Goal: Task Accomplishment & Management: Manage account settings

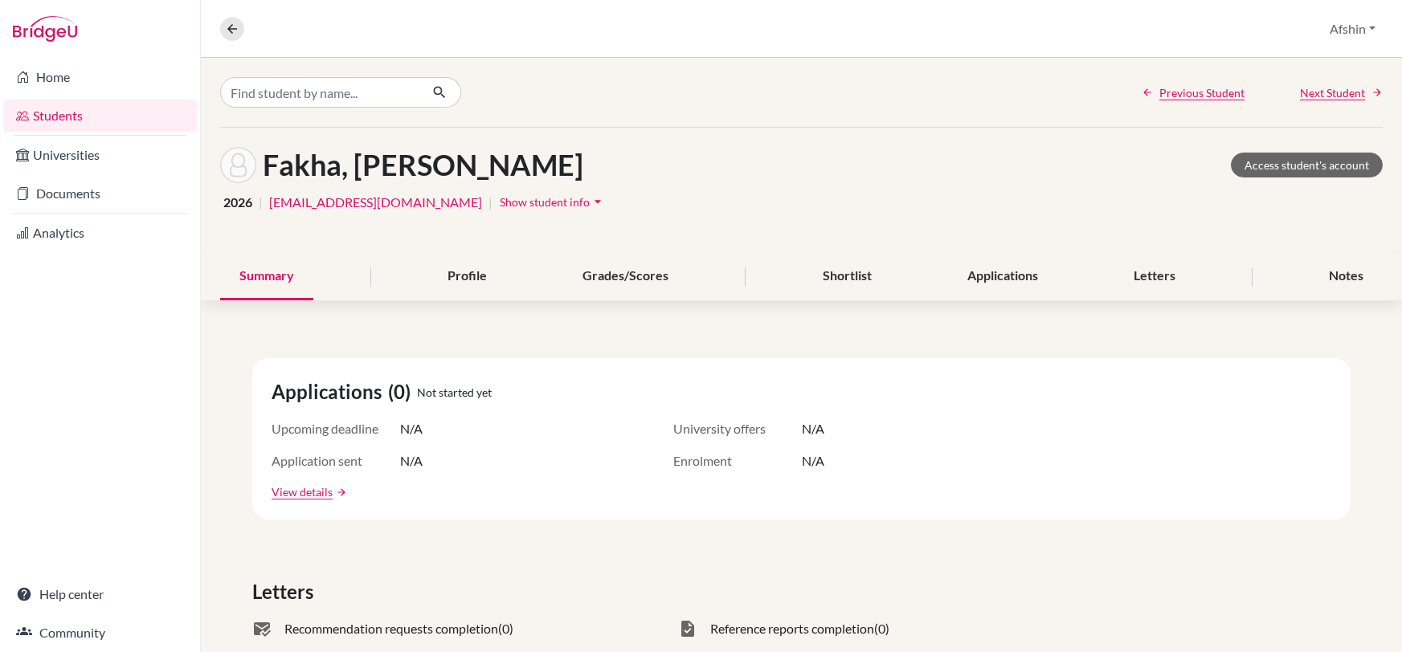
scroll to position [15, 0]
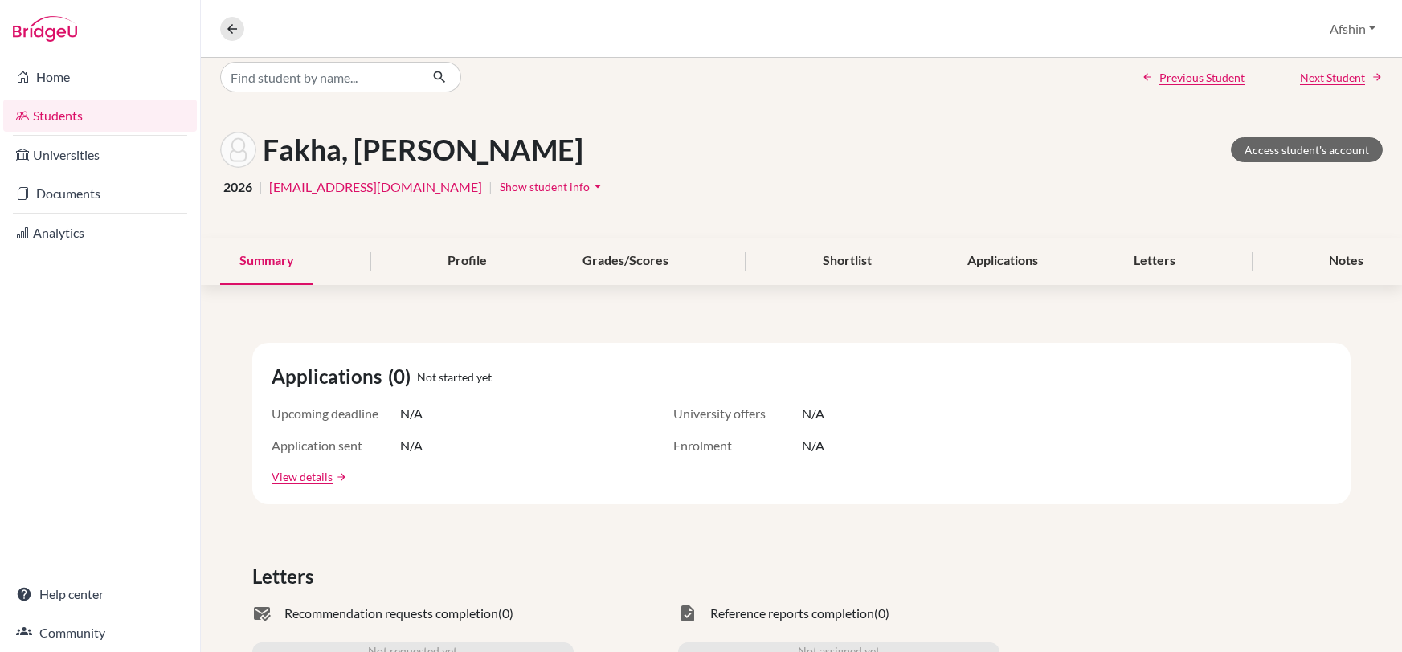
click at [52, 112] on link "Students" at bounding box center [100, 116] width 194 height 32
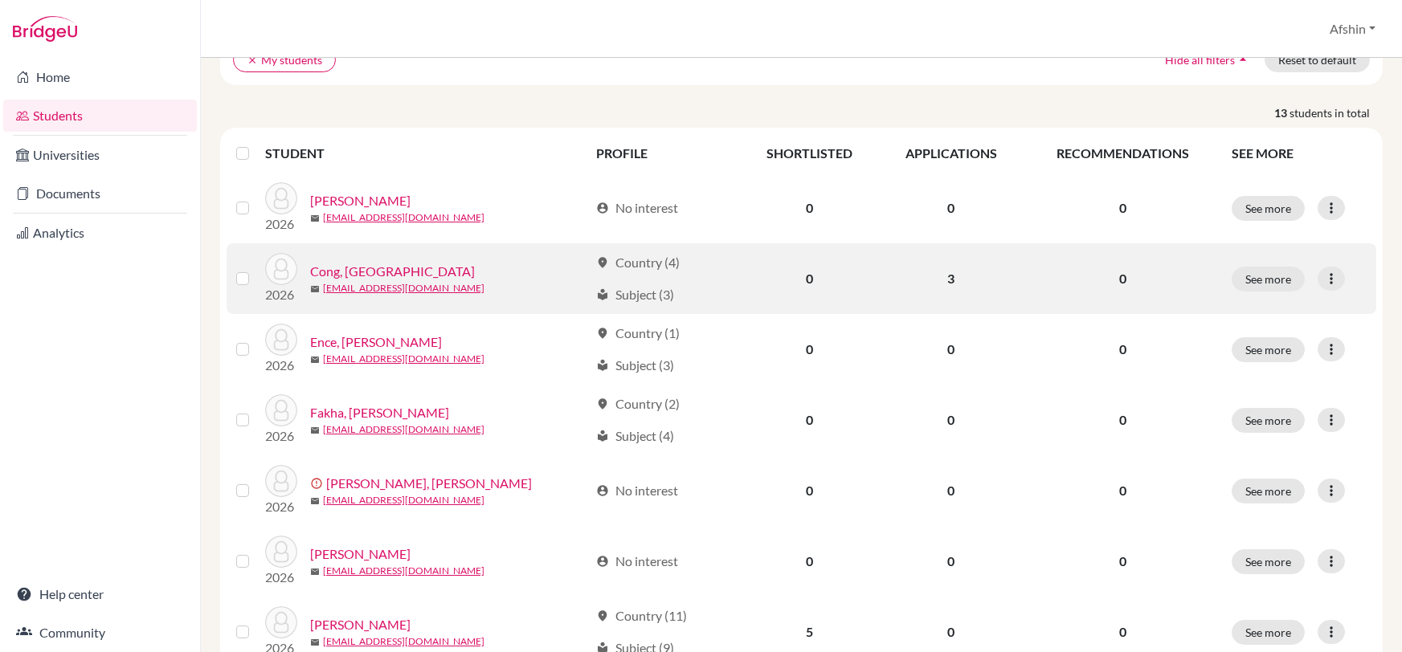
scroll to position [143, 0]
click at [375, 268] on link "Cong, Yuanzhou" at bounding box center [392, 272] width 165 height 19
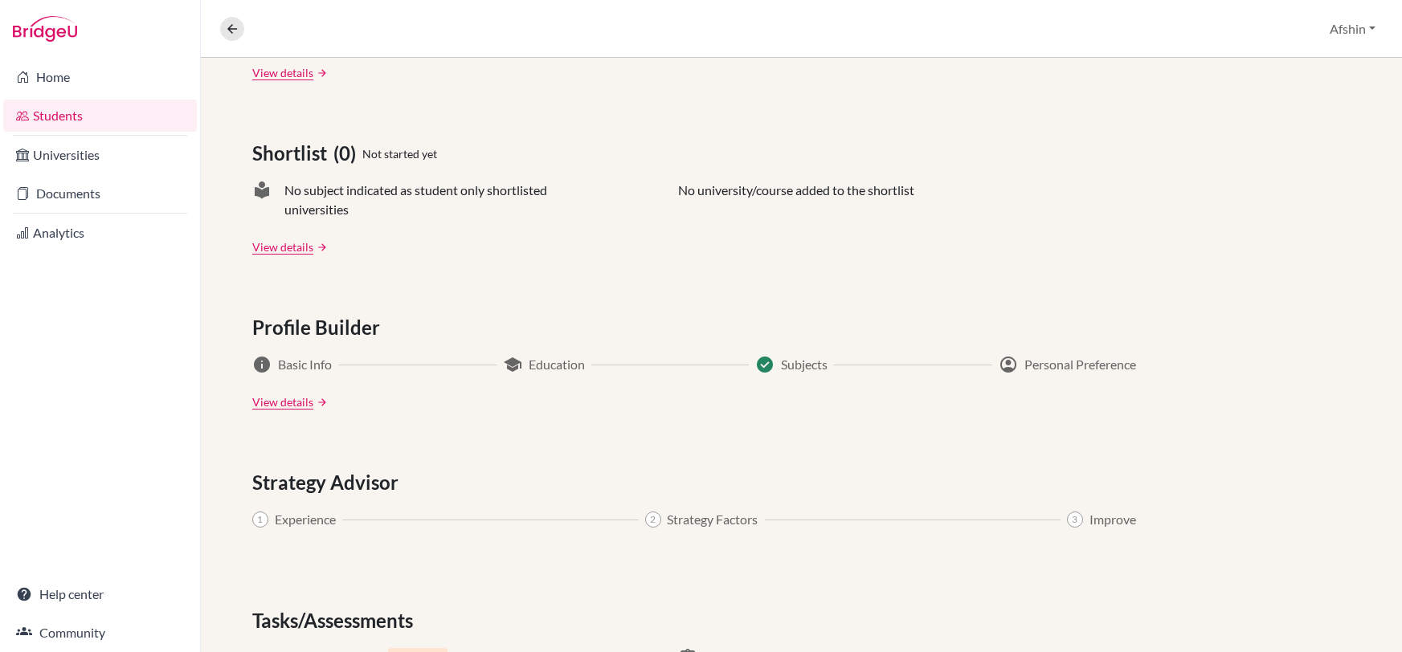
scroll to position [422, 0]
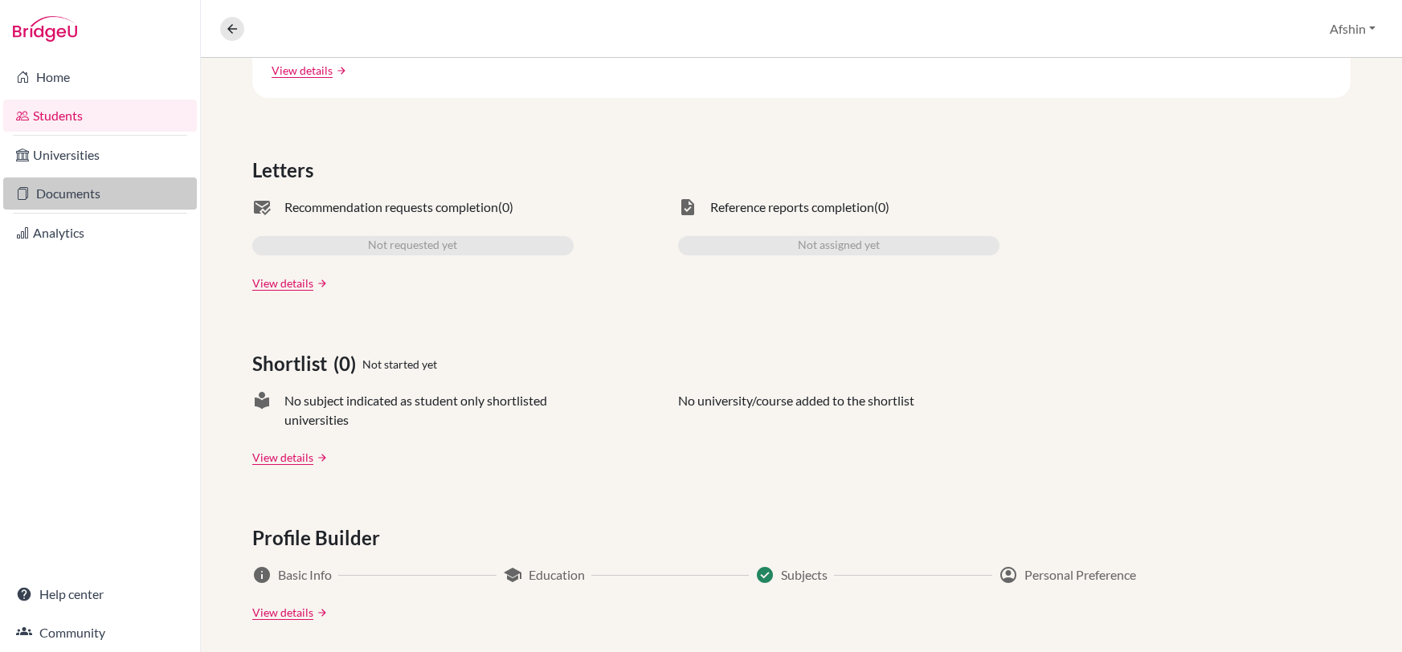
click at [104, 188] on link "Documents" at bounding box center [100, 194] width 194 height 32
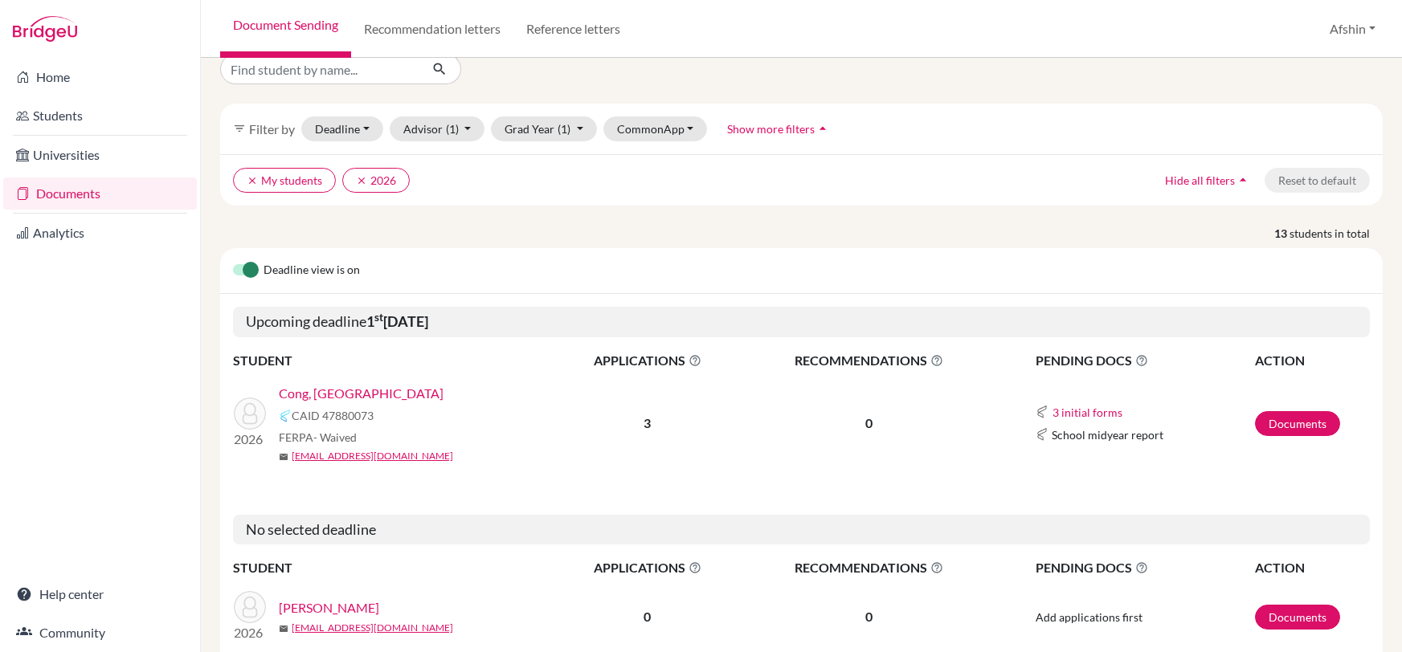
scroll to position [24, 0]
click at [1287, 422] on link "Documents" at bounding box center [1297, 422] width 85 height 25
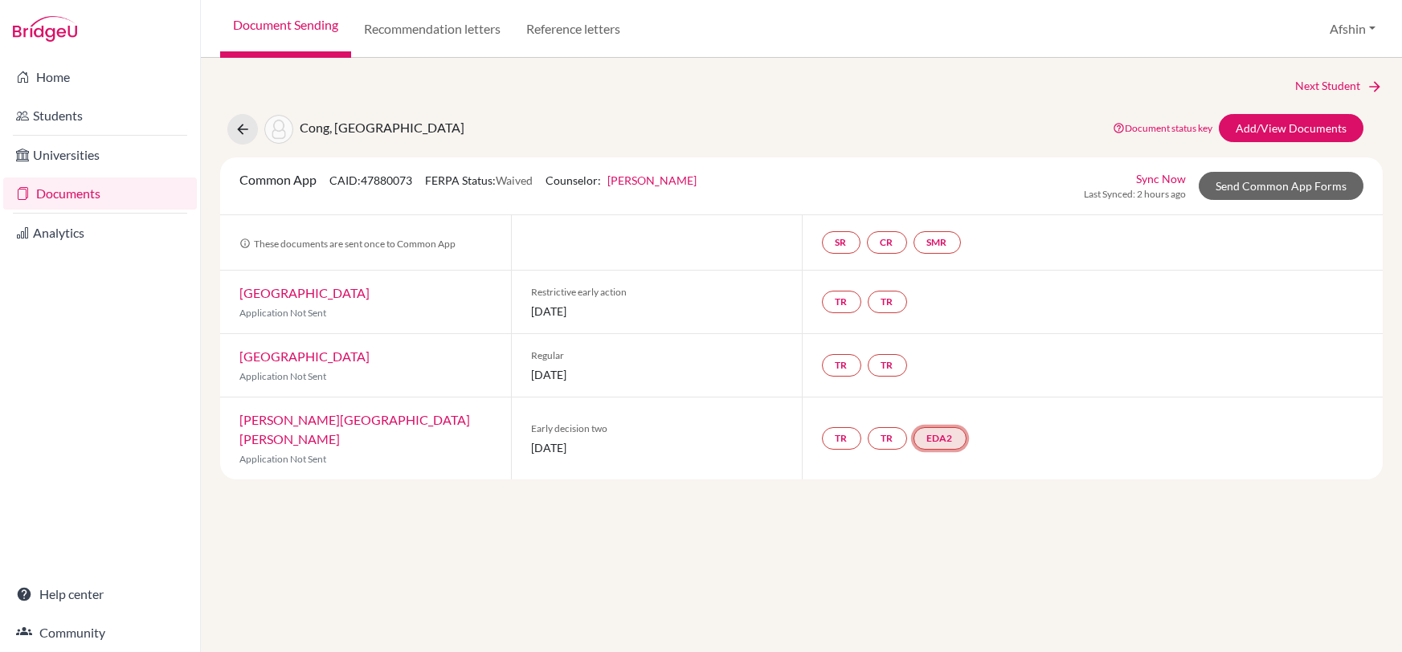
click at [950, 432] on link "EDA2" at bounding box center [939, 438] width 53 height 22
click at [947, 347] on h3 "Early decision agreement 2" at bounding box center [941, 351] width 167 height 29
click at [977, 509] on div "Next Student Cong, Yuanzhou Document status key TR Requirement. Document not up…" at bounding box center [801, 355] width 1201 height 594
click at [423, 34] on link "Recommendation letters" at bounding box center [432, 29] width 162 height 58
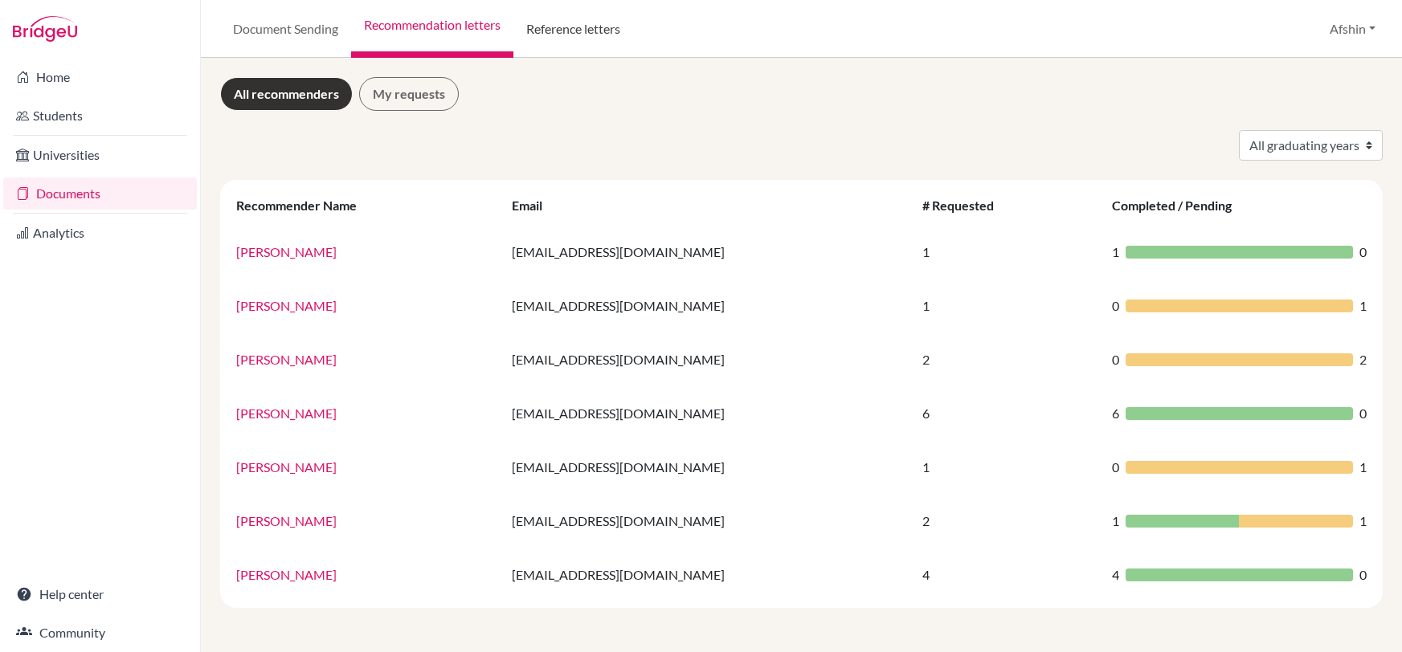
click at [587, 31] on link "Reference letters" at bounding box center [573, 29] width 120 height 58
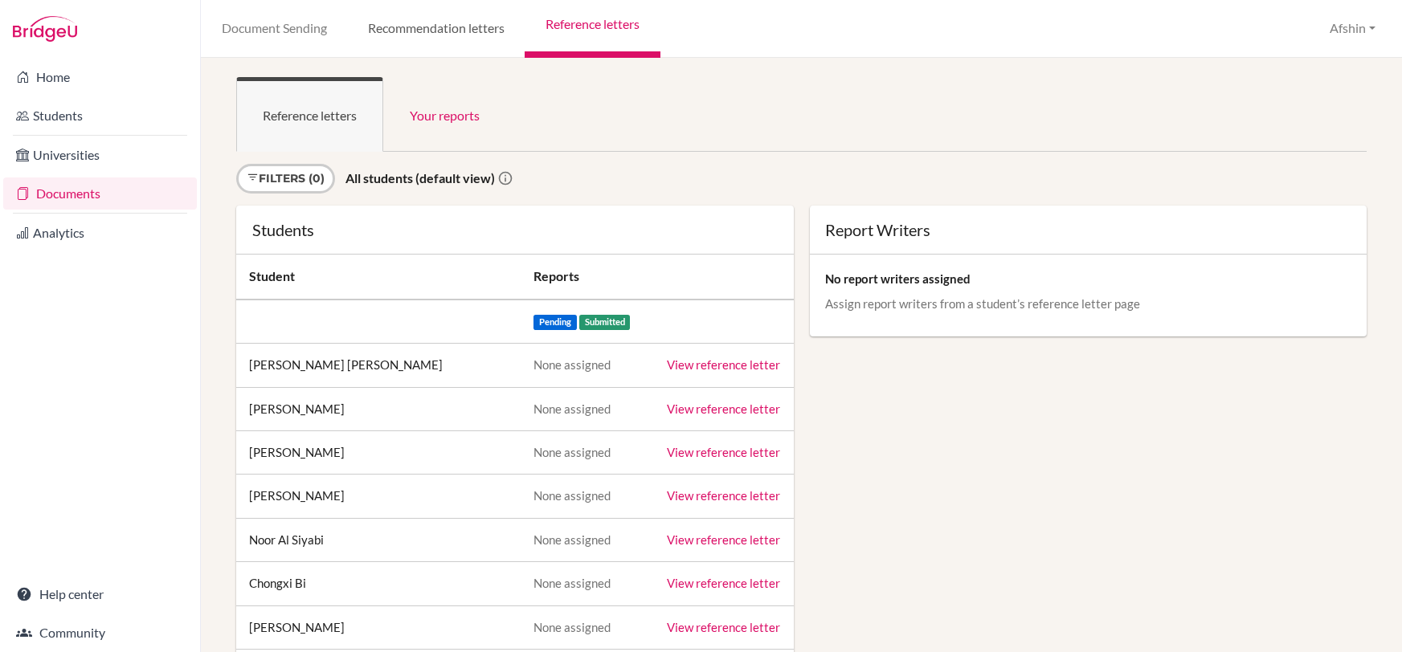
click at [455, 29] on link "Recommendation letters" at bounding box center [436, 29] width 178 height 58
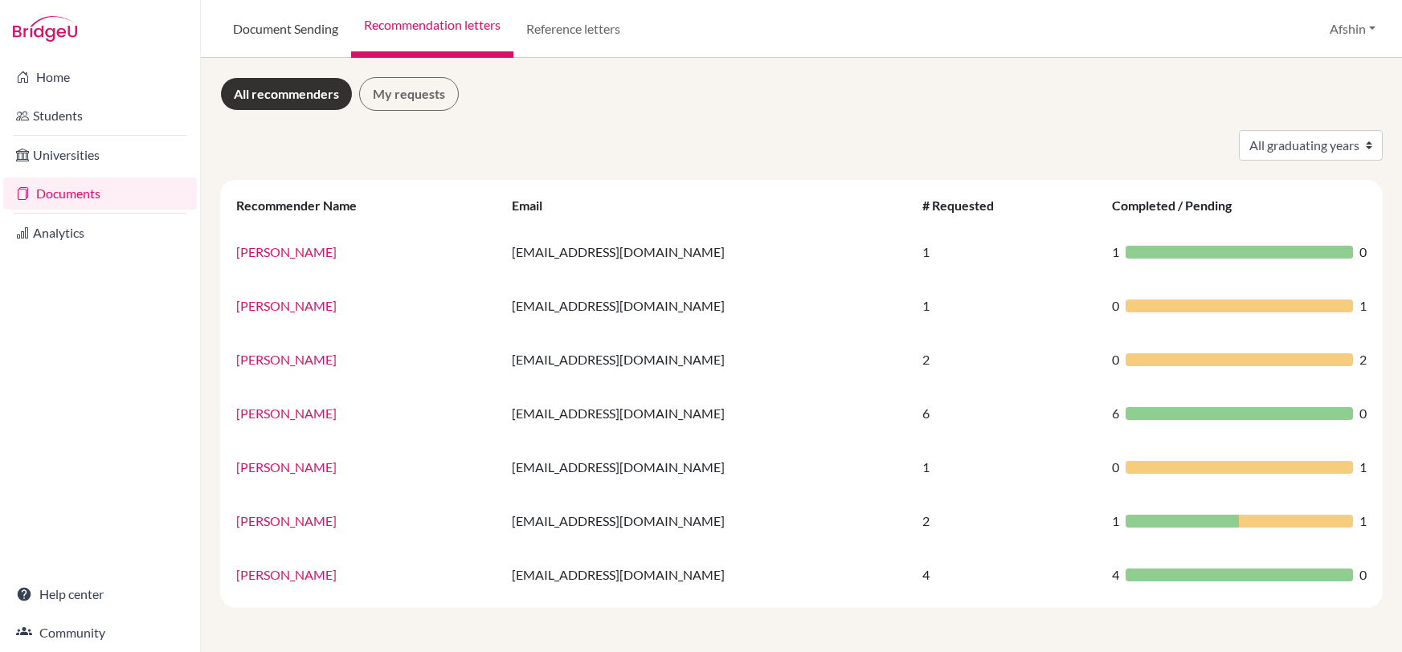
click at [255, 34] on link "Document Sending" at bounding box center [285, 29] width 131 height 58
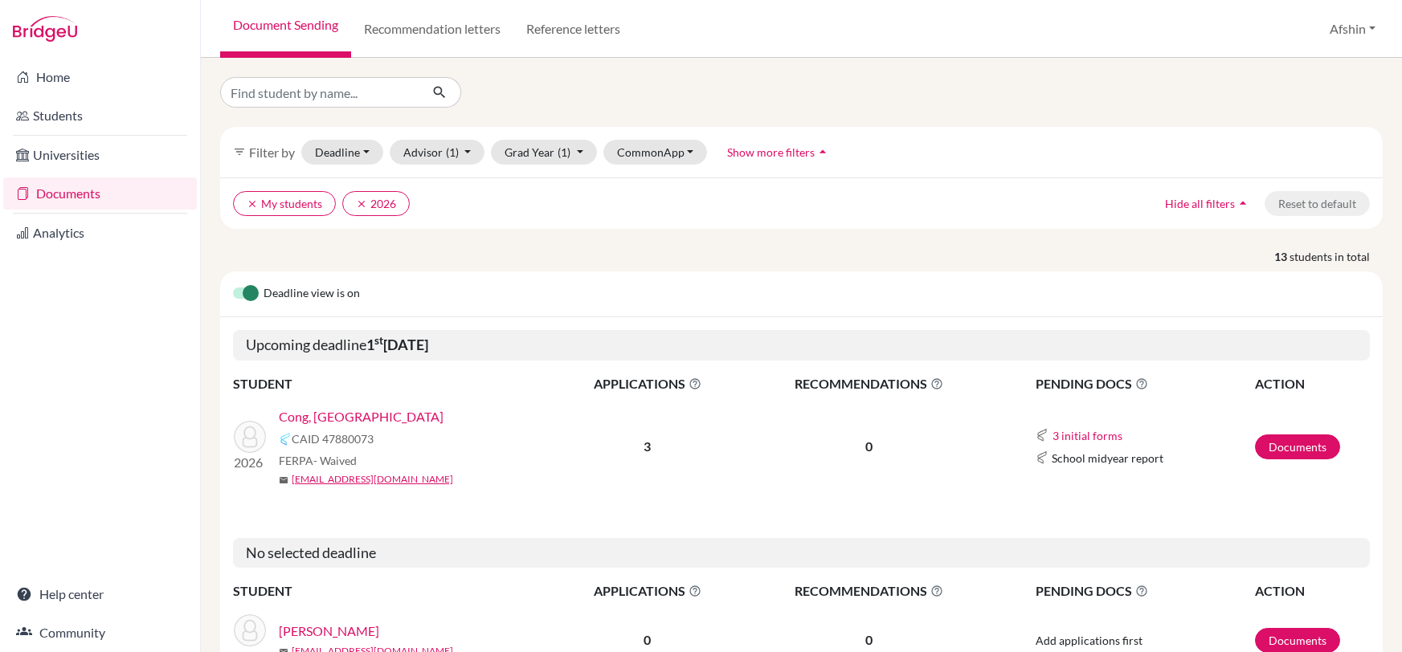
click at [308, 422] on link "Cong, [GEOGRAPHIC_DATA]" at bounding box center [361, 416] width 165 height 19
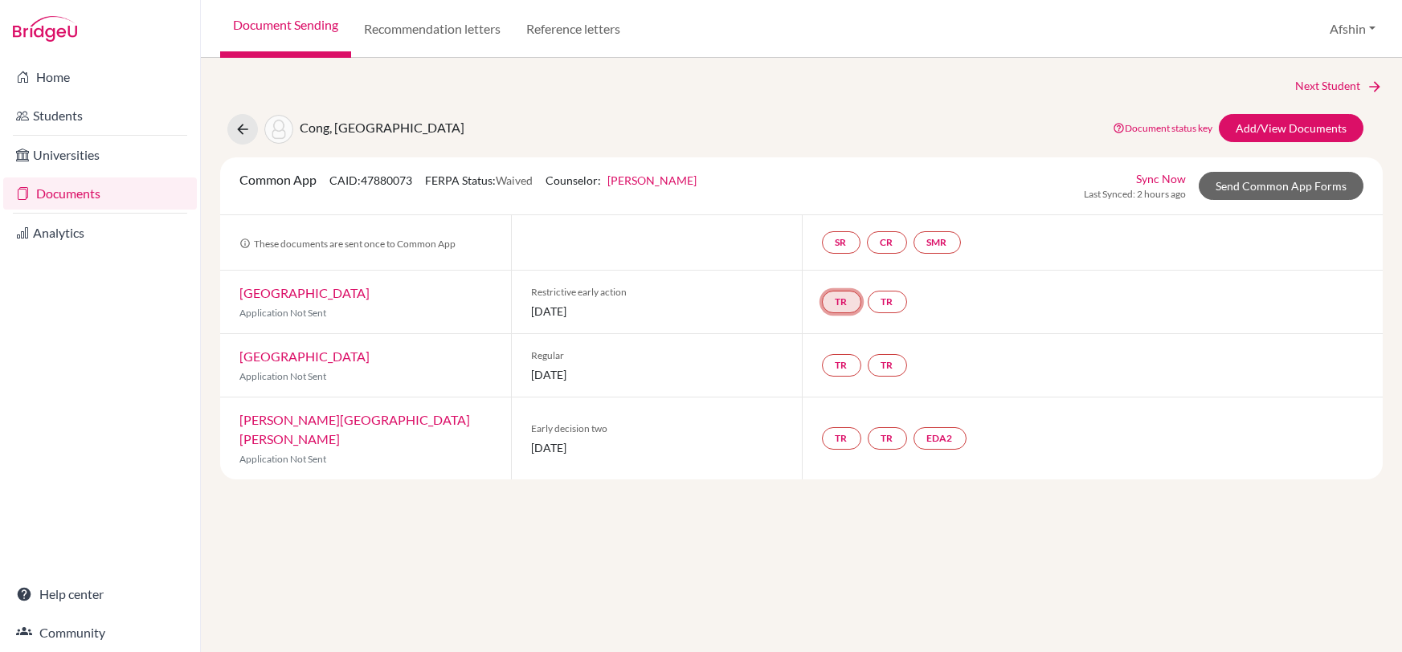
click at [841, 305] on link "TR" at bounding box center [841, 302] width 39 height 22
click at [837, 307] on link "TR Teacher recommendation Incomplete" at bounding box center [841, 302] width 39 height 22
click at [837, 239] on h3 "Teacher recommendation" at bounding box center [840, 241] width 159 height 29
click at [889, 306] on link "TR" at bounding box center [886, 302] width 39 height 22
click at [842, 306] on link "TR" at bounding box center [841, 302] width 39 height 22
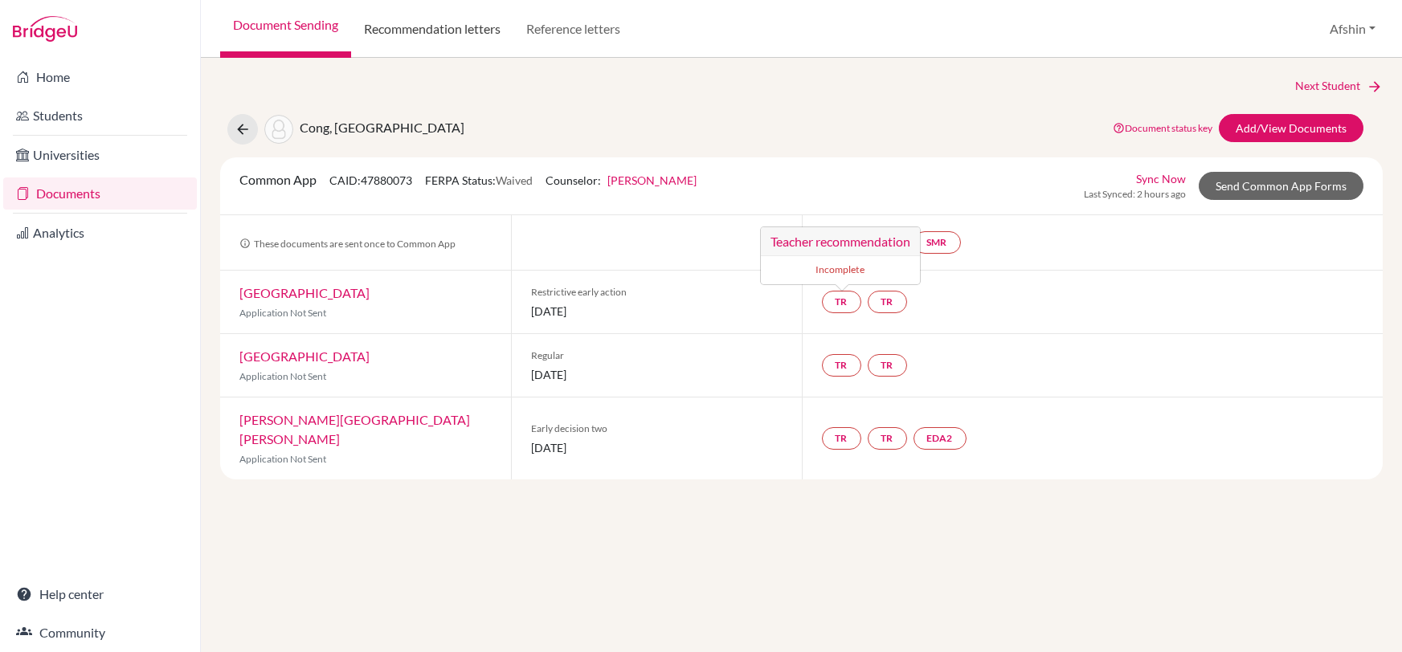
click at [412, 32] on link "Recommendation letters" at bounding box center [432, 29] width 162 height 58
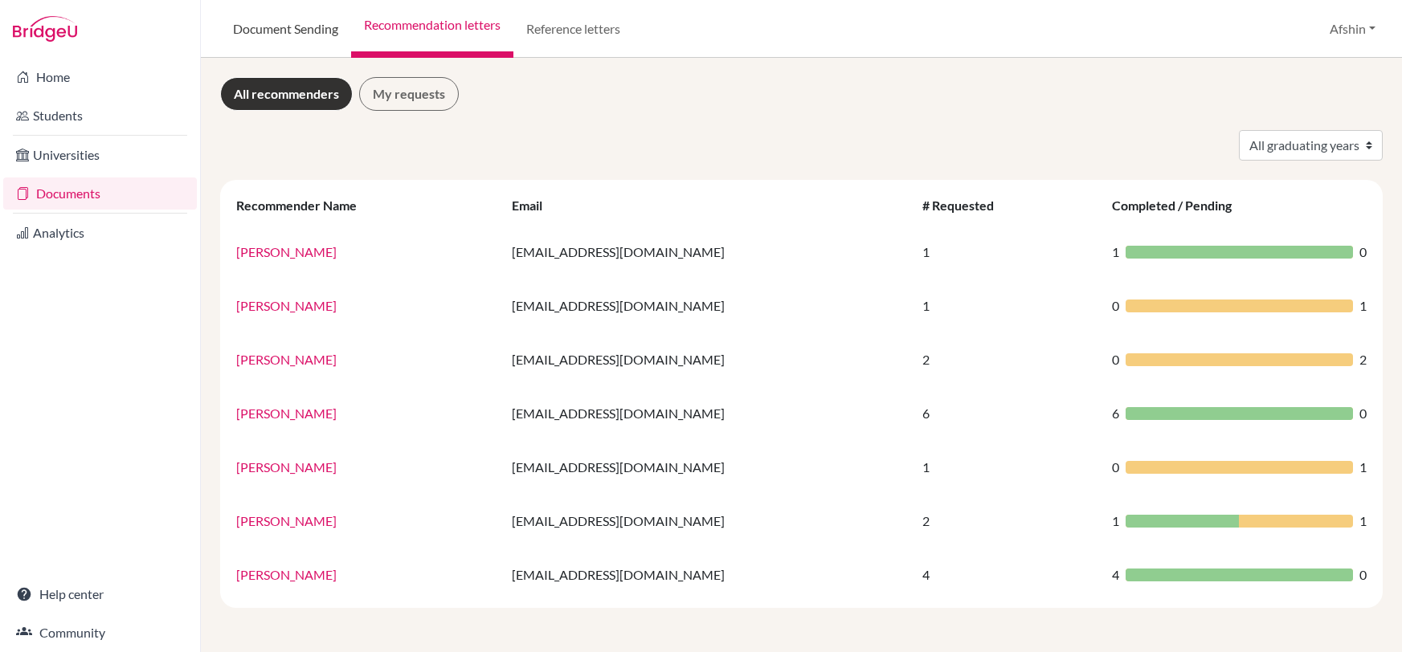
click at [293, 14] on link "Document Sending" at bounding box center [285, 29] width 131 height 58
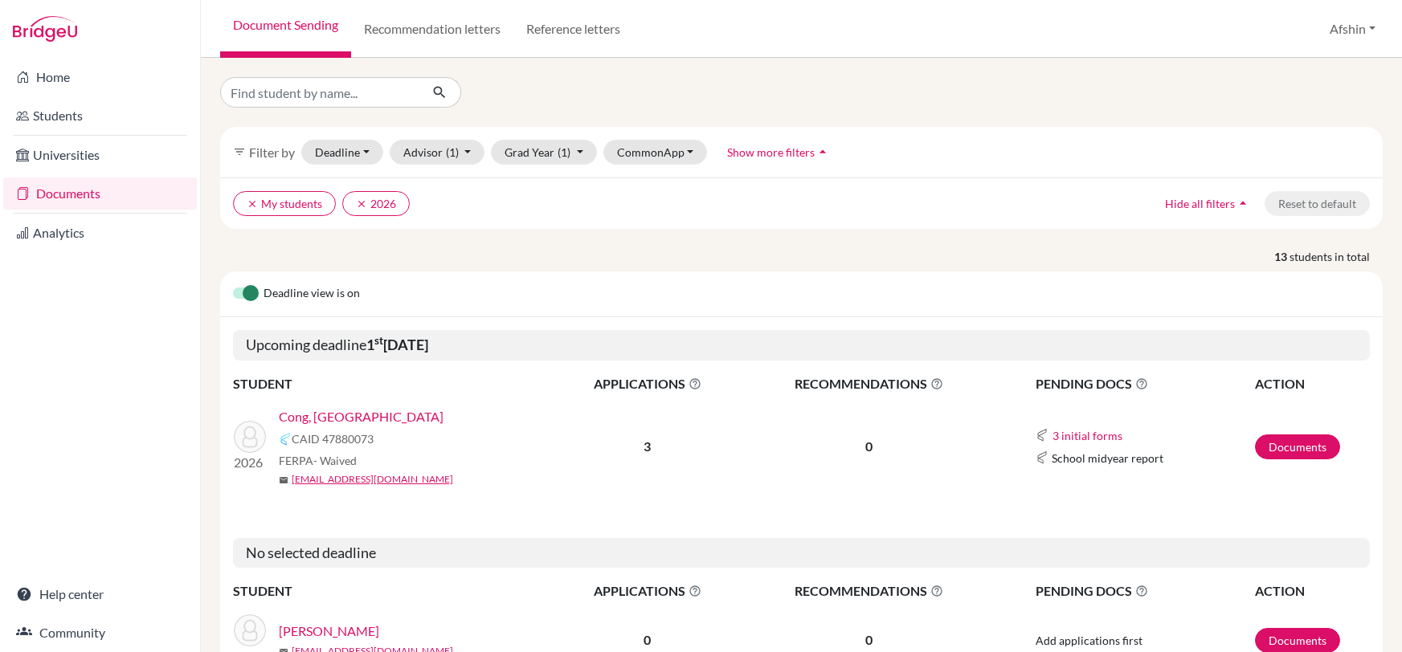
click at [325, 415] on link "Cong, [GEOGRAPHIC_DATA]" at bounding box center [361, 416] width 165 height 19
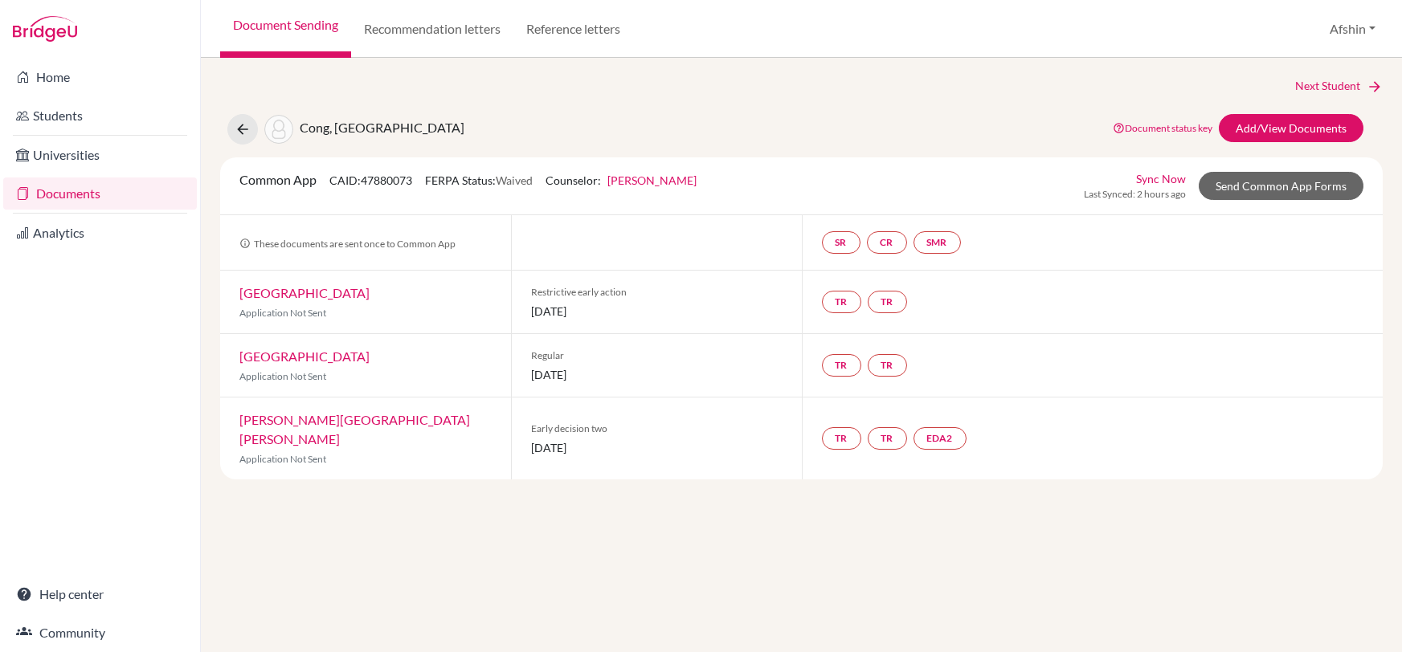
click at [280, 294] on link "[GEOGRAPHIC_DATA]" at bounding box center [304, 292] width 130 height 15
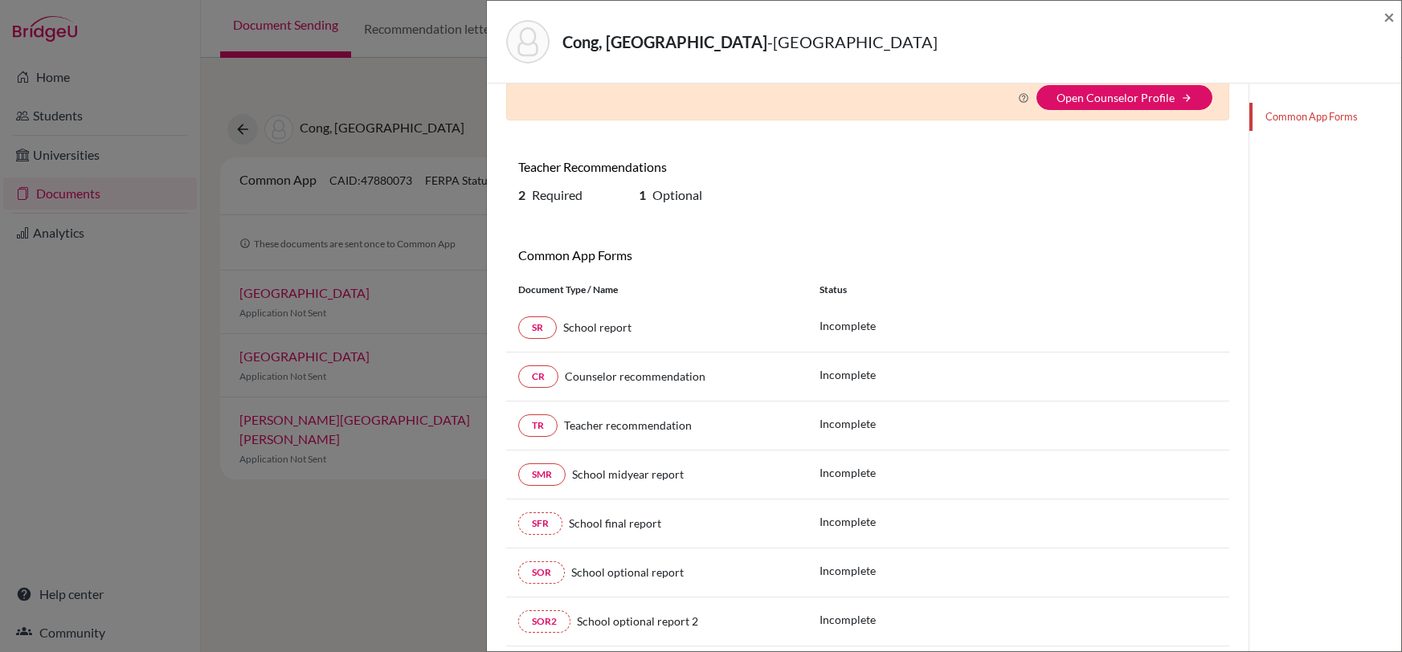
scroll to position [92, 0]
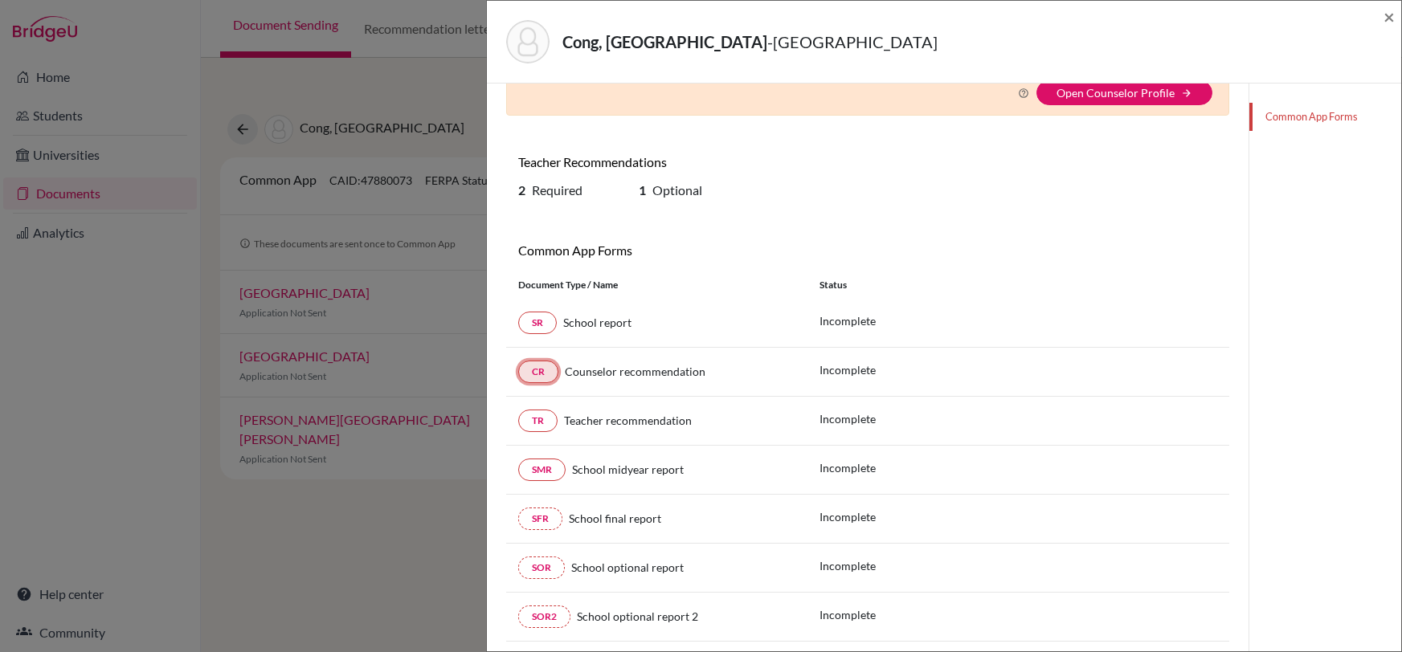
click at [539, 373] on link "CR" at bounding box center [538, 372] width 40 height 22
click at [532, 368] on link "CR" at bounding box center [538, 372] width 40 height 22
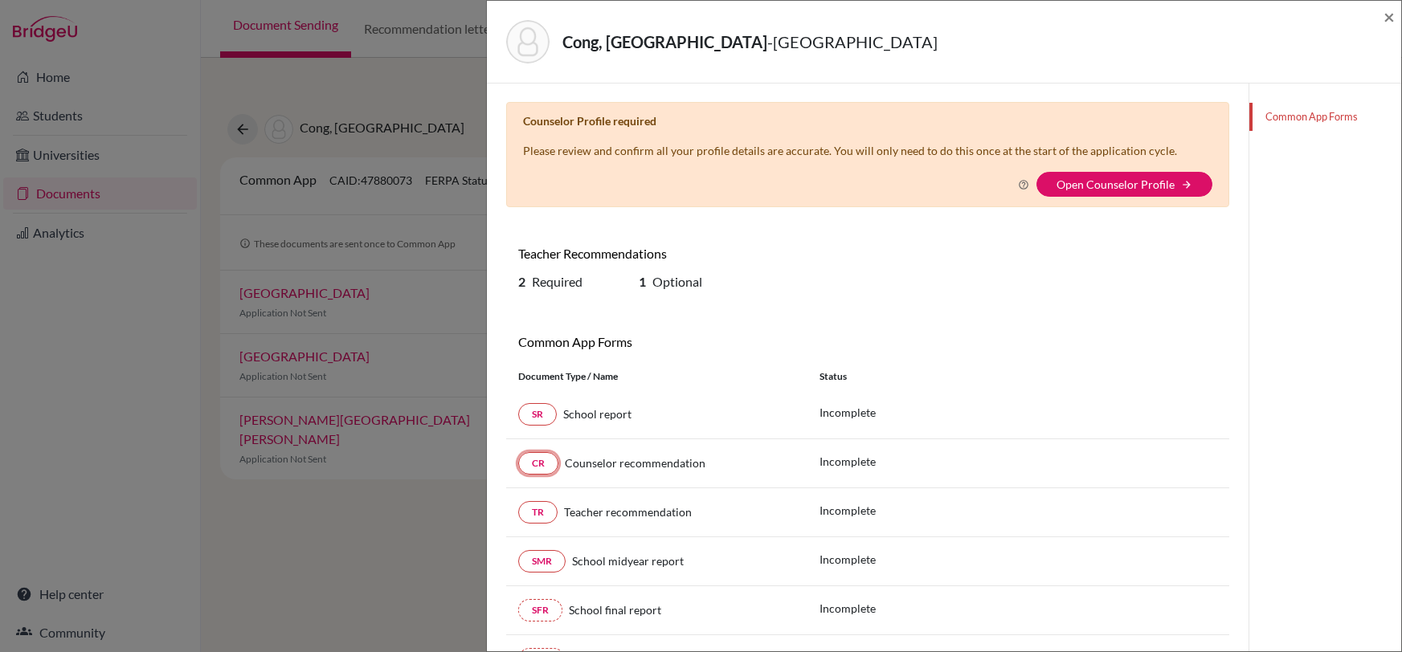
scroll to position [0, 0]
click at [1159, 182] on link "Open Counselor Profile" at bounding box center [1115, 185] width 118 height 14
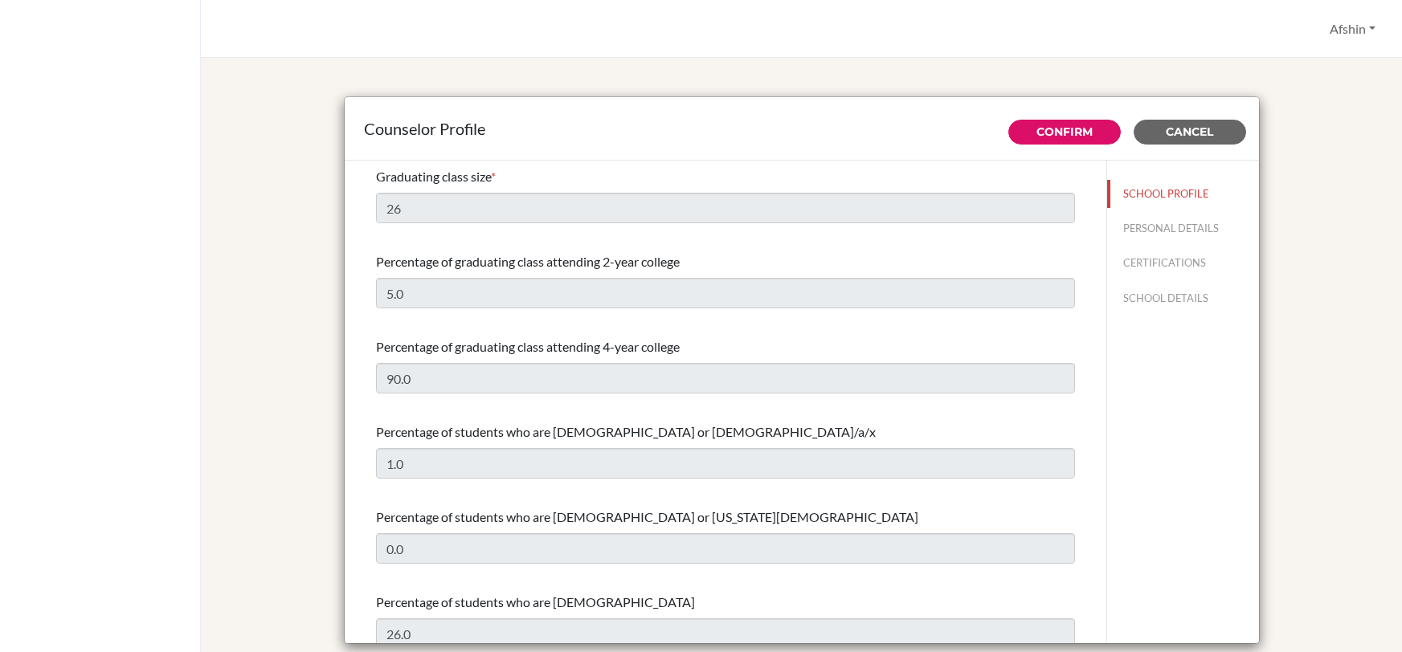
select select "1"
select select "307324"
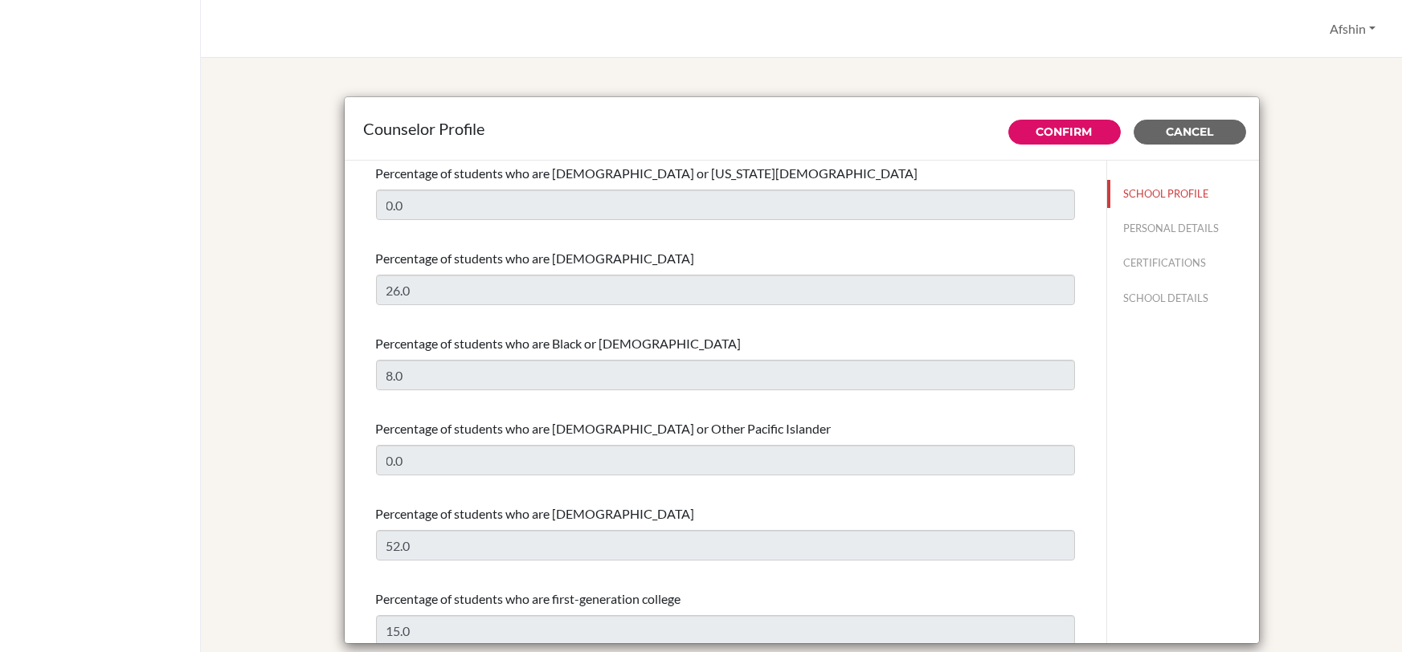
scroll to position [55, 0]
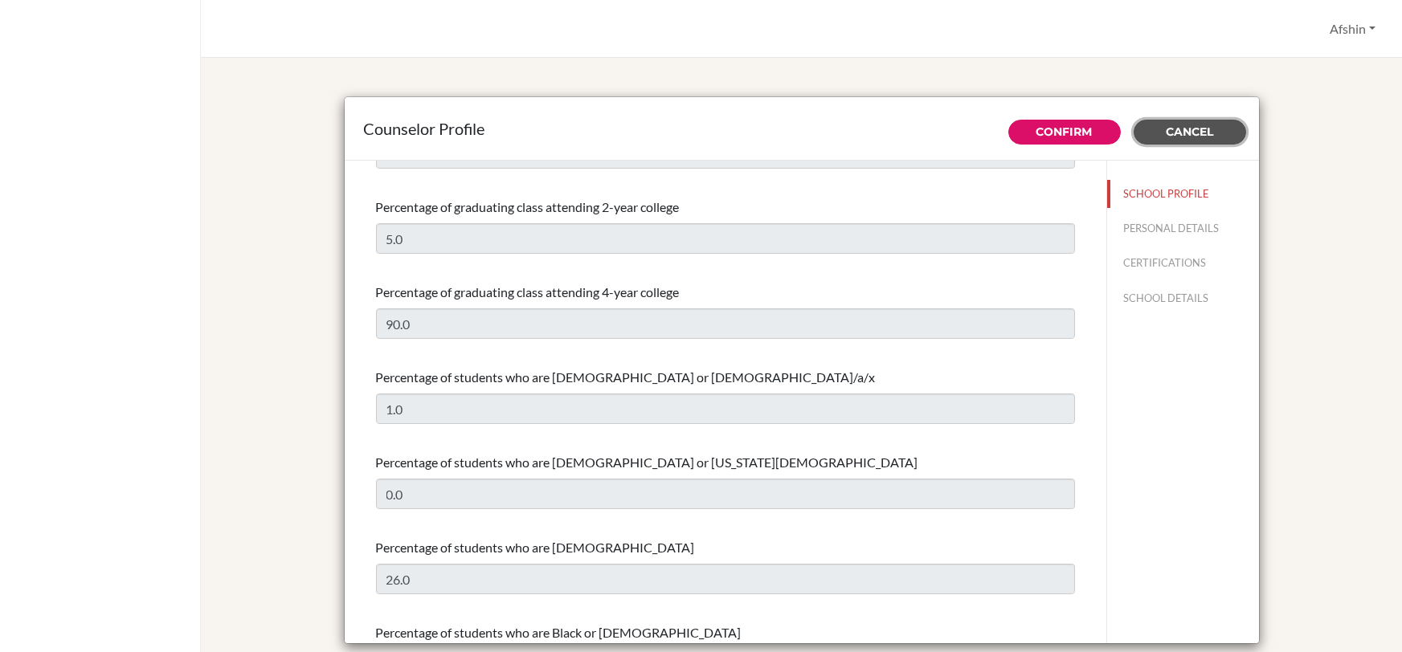
click at [1185, 133] on span "Cancel" at bounding box center [1188, 131] width 47 height 14
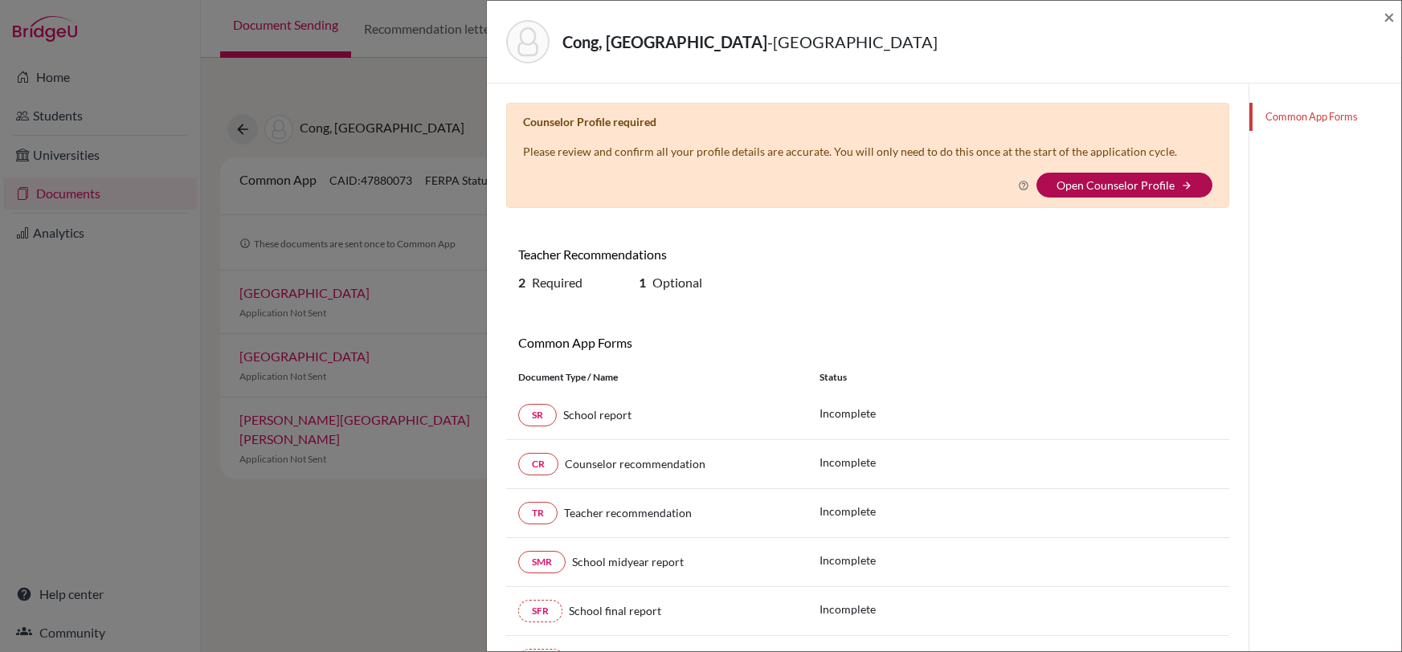
click at [1142, 182] on link "Open Counselor Profile" at bounding box center [1115, 185] width 118 height 14
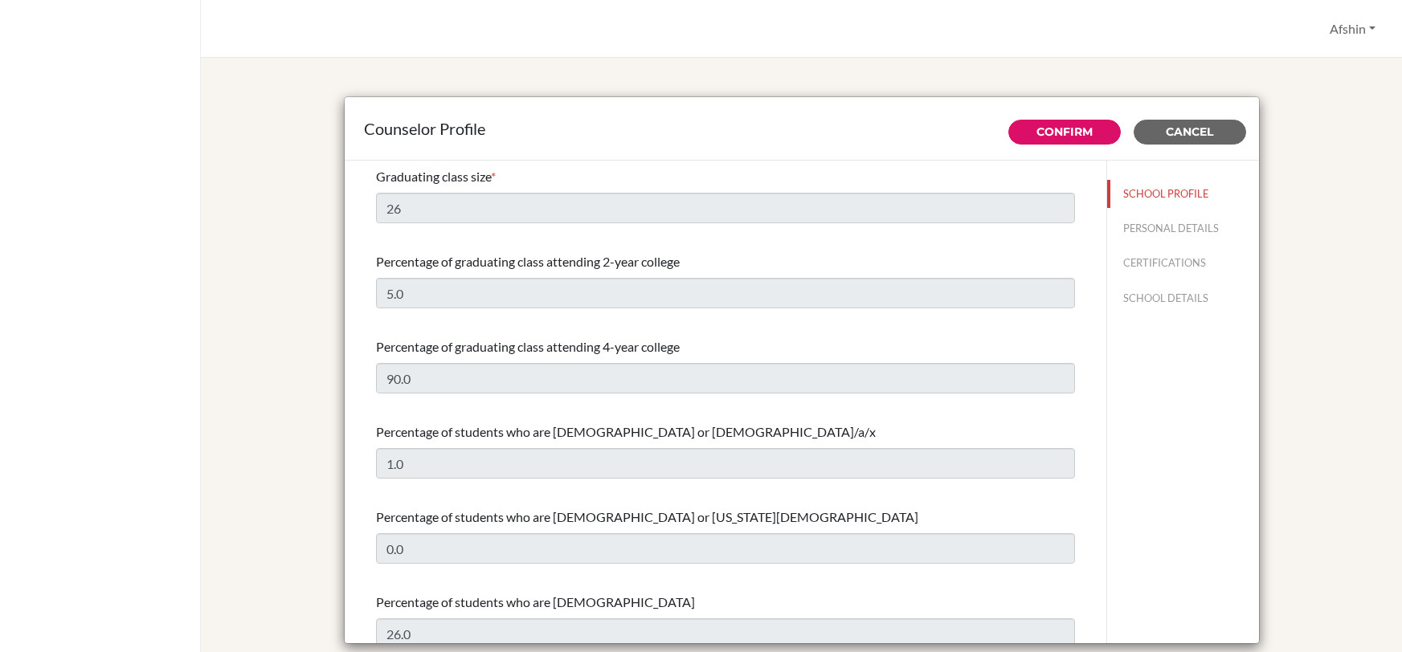
select select "1"
select select "307324"
click at [1178, 224] on button "PERSONAL DETAILS" at bounding box center [1183, 228] width 152 height 28
type input "Afshin"
type input "Bahiraei"
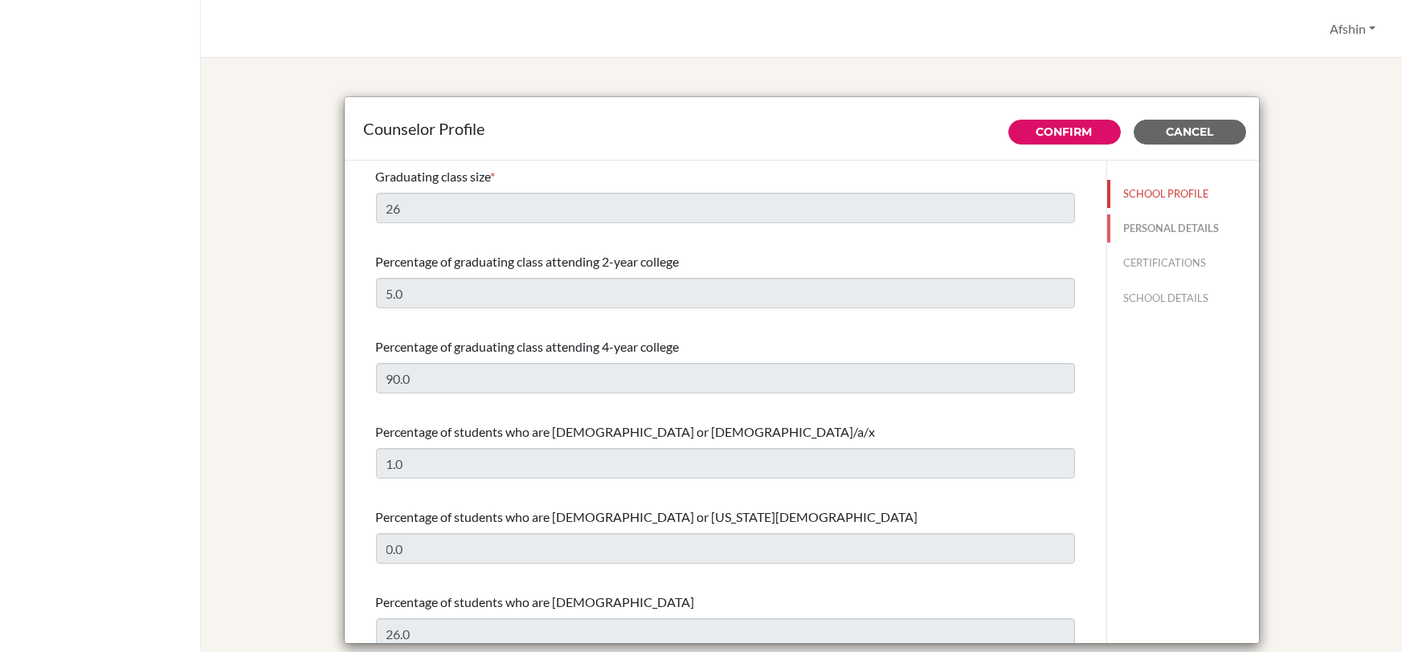
type input "Advisor"
type input "90.3122857524"
type input "[EMAIL_ADDRESS][DOMAIN_NAME]"
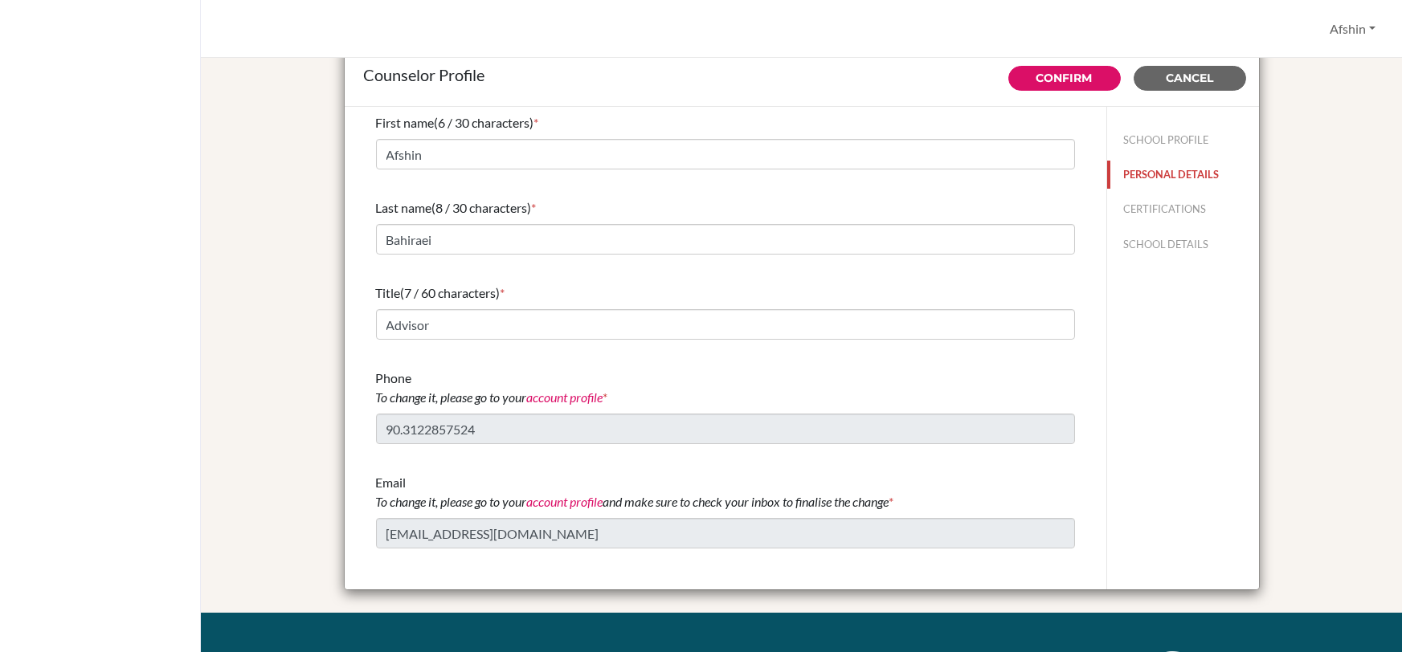
scroll to position [51, 0]
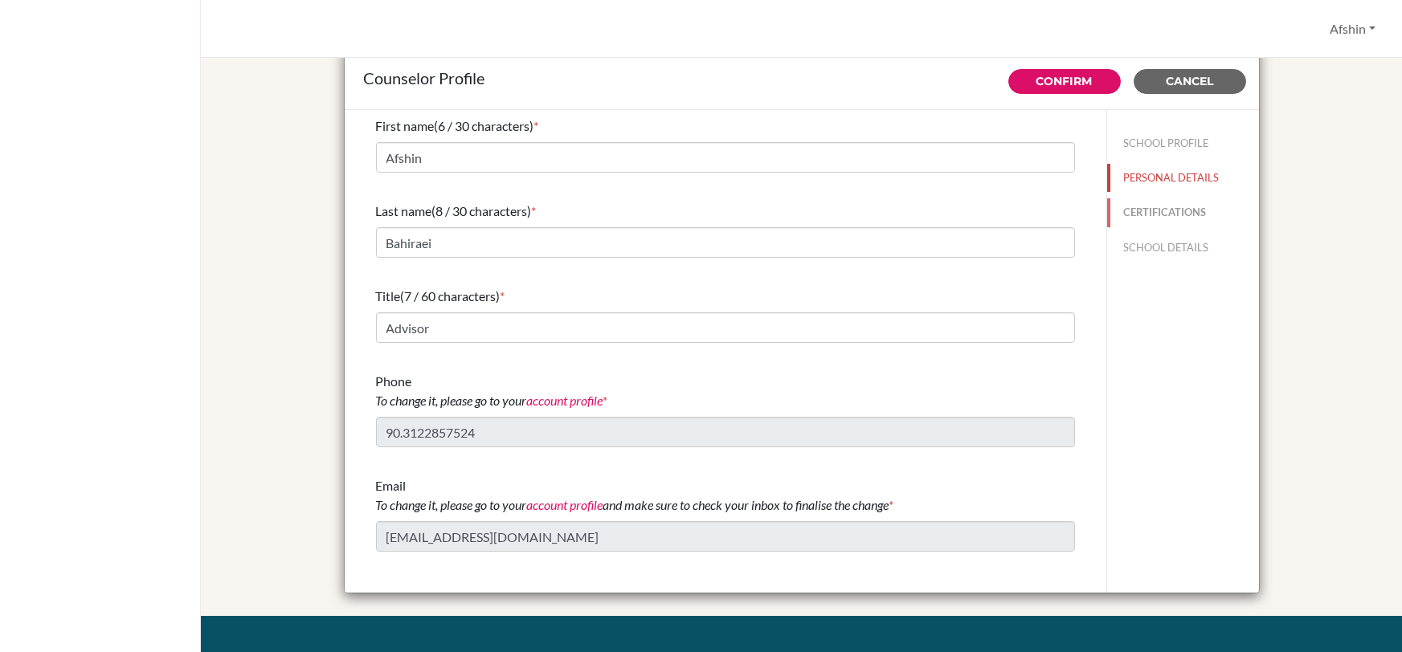
click at [1177, 206] on button "CERTIFICATIONS" at bounding box center [1183, 212] width 152 height 28
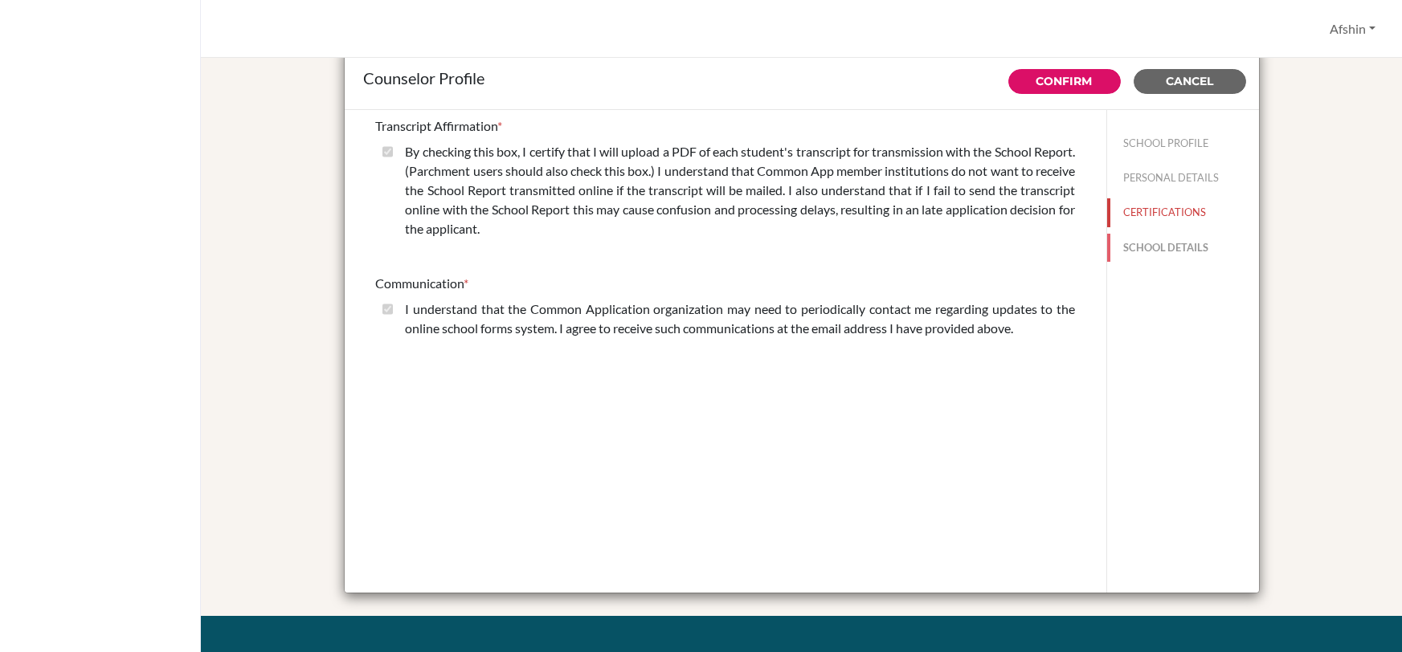
click at [1140, 249] on button "SCHOOL DETAILS" at bounding box center [1183, 248] width 152 height 28
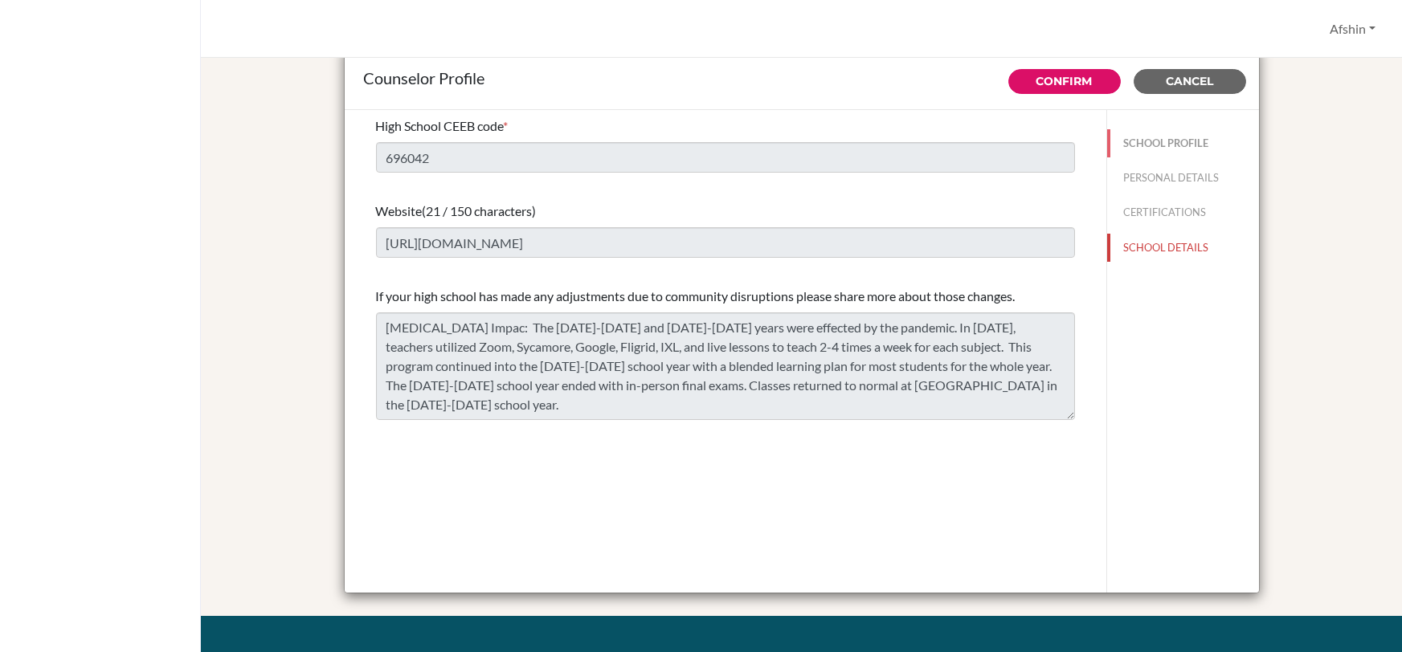
click at [1147, 140] on button "SCHOOL PROFILE" at bounding box center [1183, 143] width 152 height 28
type input "26"
type input "5.0"
select select "1"
select select "307324"
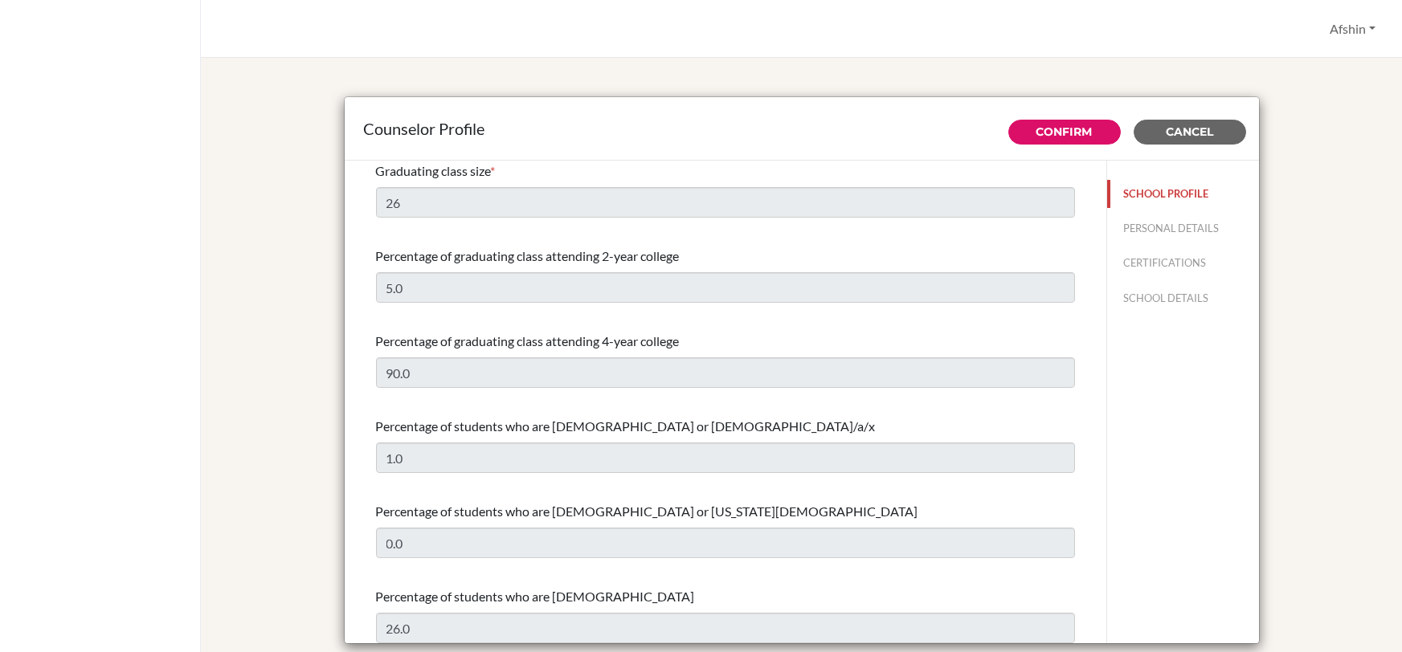
scroll to position [0, 0]
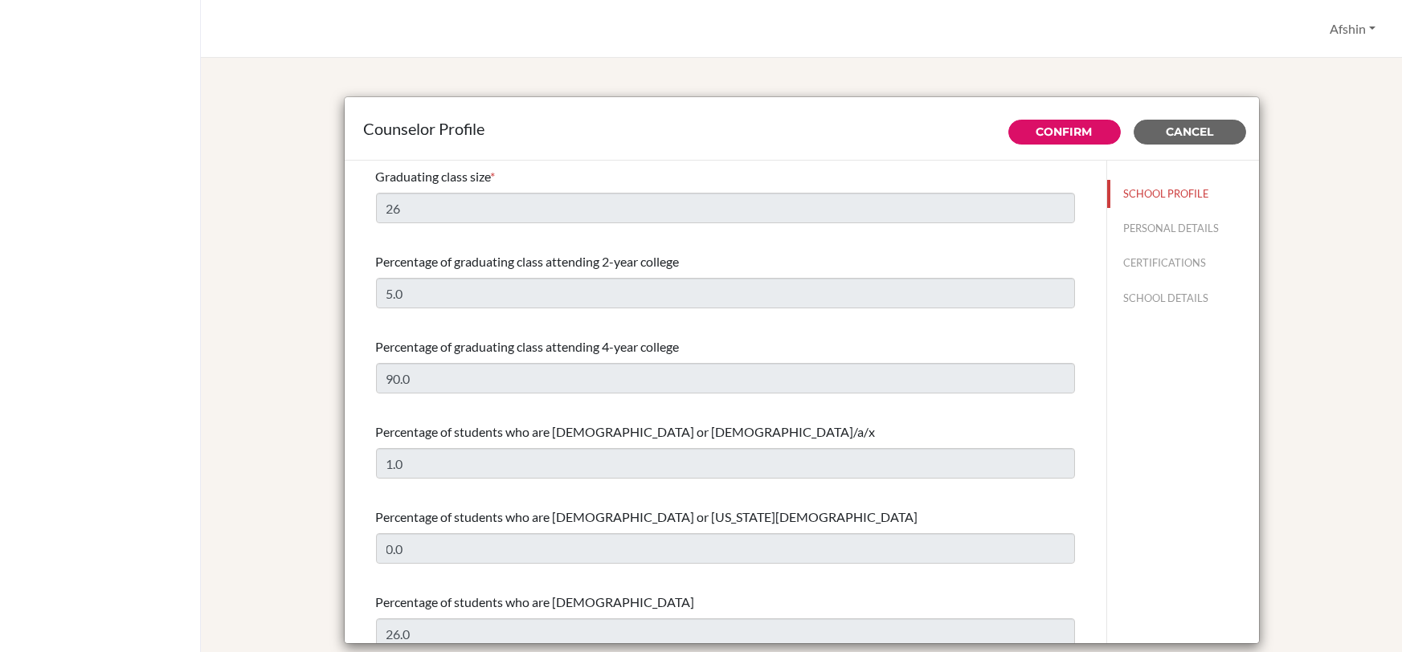
click at [1363, 432] on div "Counselor Profile Confirm Cancel Graduating class size * 26 Percentage of gradu…" at bounding box center [801, 372] width 1162 height 590
click at [1026, 90] on div "Counselor Profile Confirm Cancel Graduating class size * 26 Percentage of gradu…" at bounding box center [801, 372] width 1162 height 590
click at [1186, 144] on div "Counselor Profile" at bounding box center [802, 128] width 914 height 63
click at [1190, 132] on span "Cancel" at bounding box center [1188, 131] width 47 height 14
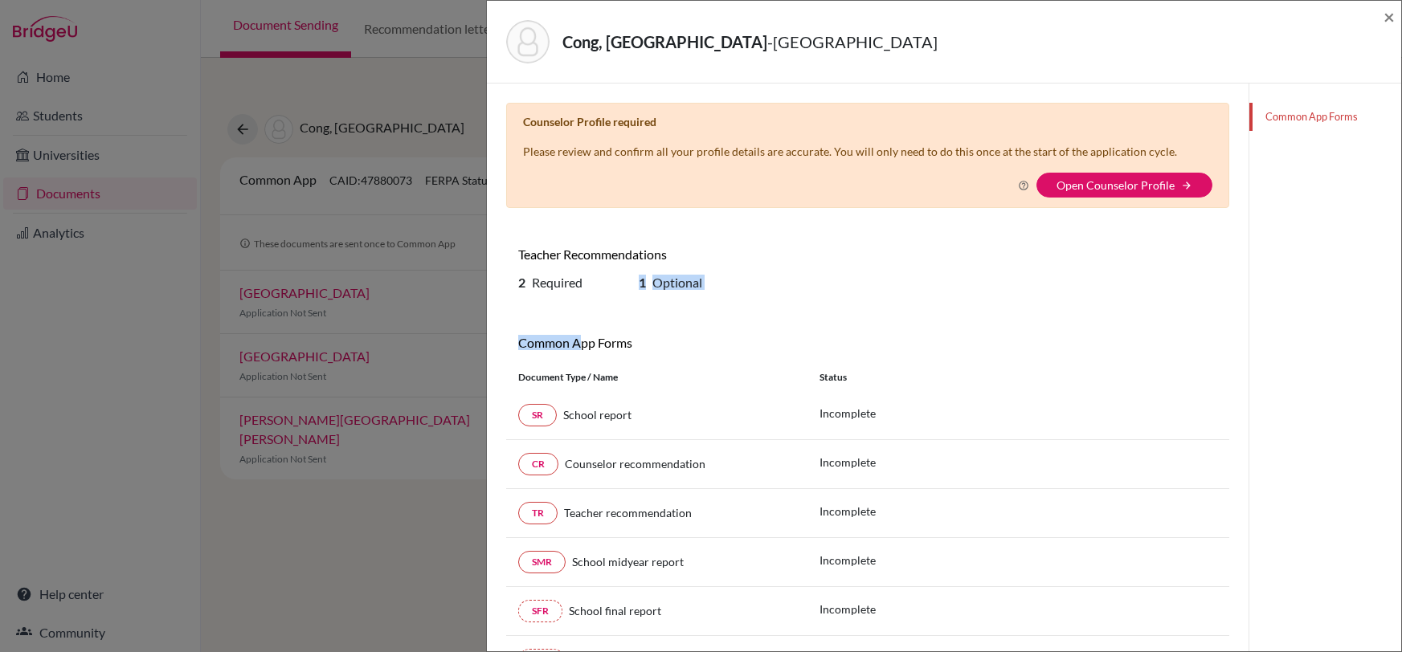
click at [615, 254] on div "Counselor Profile required Please review and confirm all your profile details a…" at bounding box center [867, 418] width 723 height 631
click at [300, 560] on div "Cong, [GEOGRAPHIC_DATA] - [GEOGRAPHIC_DATA] × Counselor Profile required Please…" at bounding box center [701, 326] width 1402 height 652
click at [303, 583] on div "Cong, [GEOGRAPHIC_DATA] - [GEOGRAPHIC_DATA] × Counselor Profile required Please…" at bounding box center [701, 326] width 1402 height 652
click at [1392, 15] on span "×" at bounding box center [1388, 16] width 11 height 23
